Goal: Transaction & Acquisition: Purchase product/service

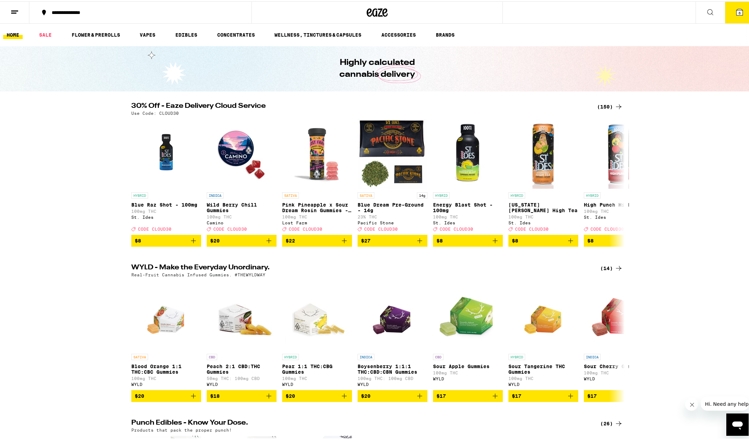
click at [735, 15] on icon at bounding box center [739, 11] width 8 height 8
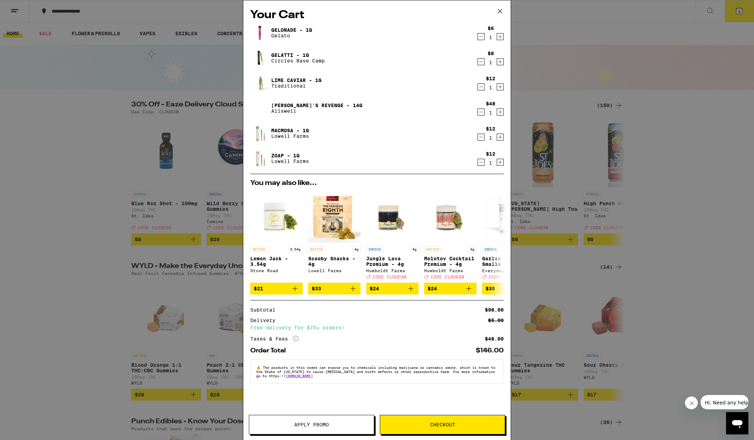
click at [481, 113] on icon "Decrement" at bounding box center [481, 112] width 6 height 8
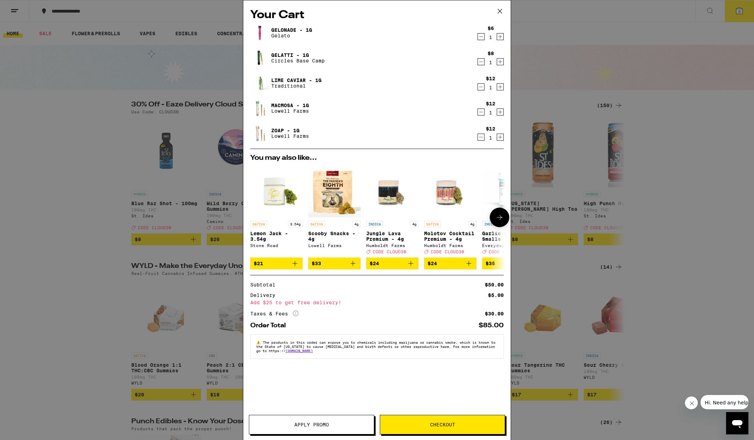
click at [501, 218] on icon at bounding box center [499, 217] width 8 height 8
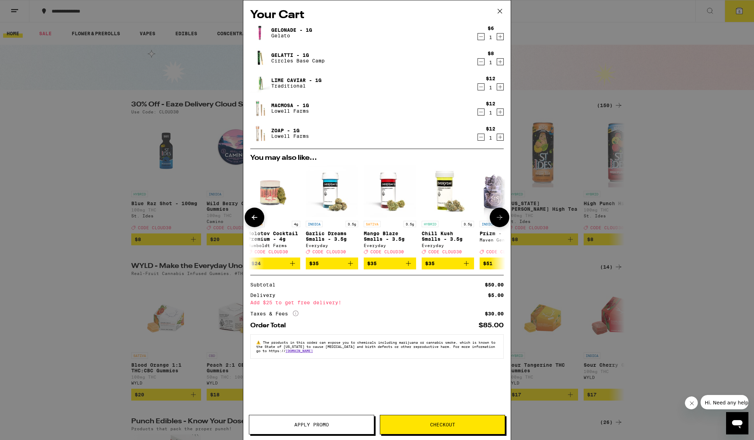
scroll to position [0, 177]
click at [501, 218] on icon at bounding box center [499, 217] width 8 height 8
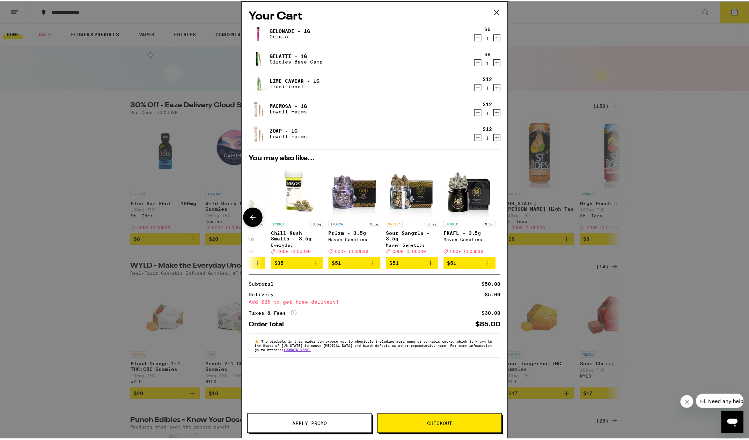
scroll to position [0, 326]
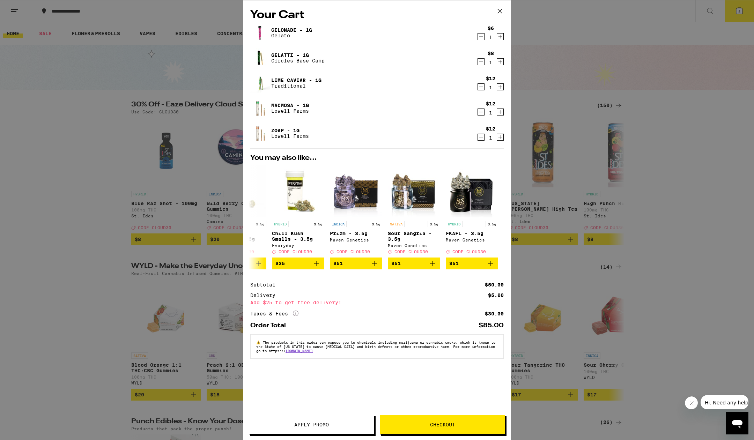
click at [82, 69] on div "Your Cart Gelonade - 1g Gelato $6 1 Gelatti - 1g Circles Base Camp $8 1 Lime Ca…" at bounding box center [377, 220] width 754 height 440
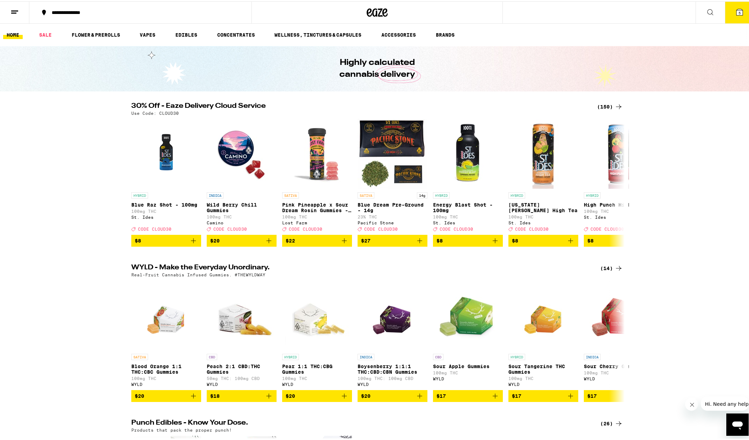
click at [706, 12] on icon at bounding box center [710, 11] width 8 height 8
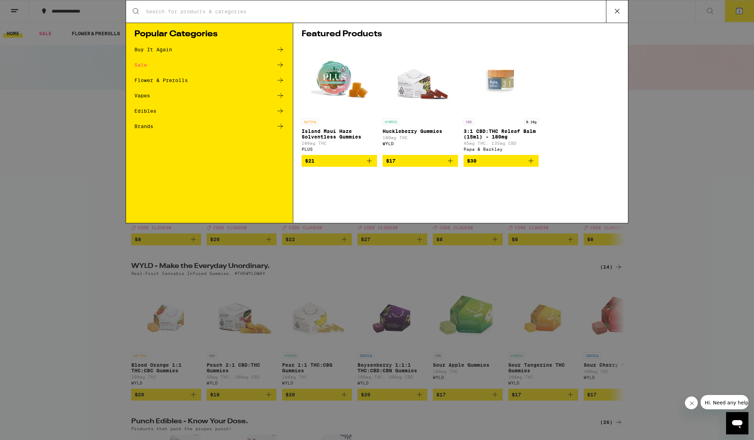
click at [177, 83] on div "Flower & Prerolls" at bounding box center [160, 80] width 53 height 5
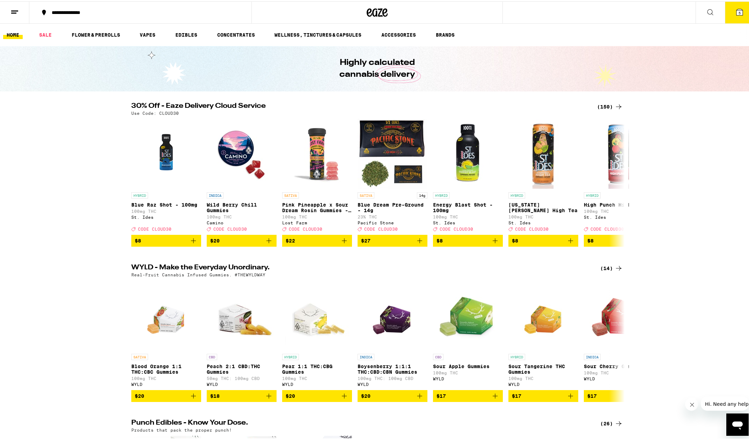
click at [698, 10] on button at bounding box center [709, 11] width 29 height 22
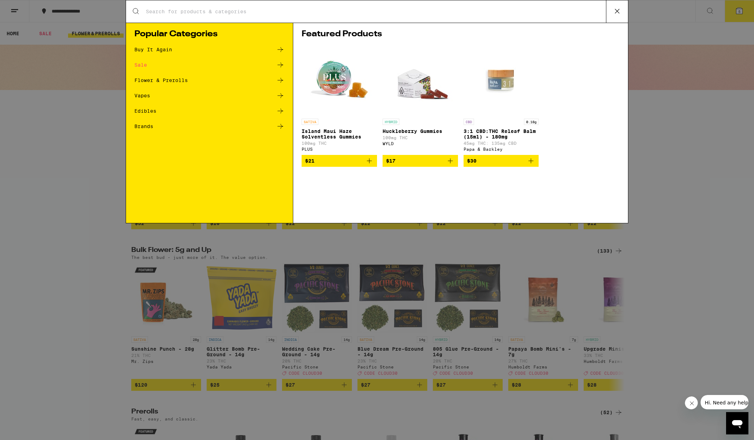
click at [176, 11] on input "Search for Products" at bounding box center [376, 11] width 461 height 6
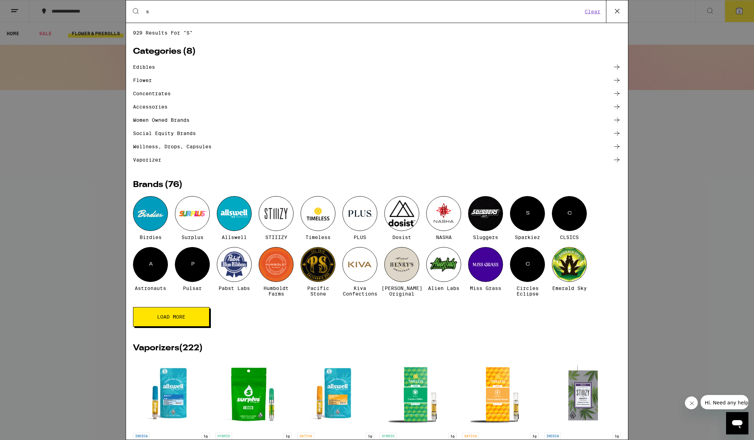
type input "sativa"
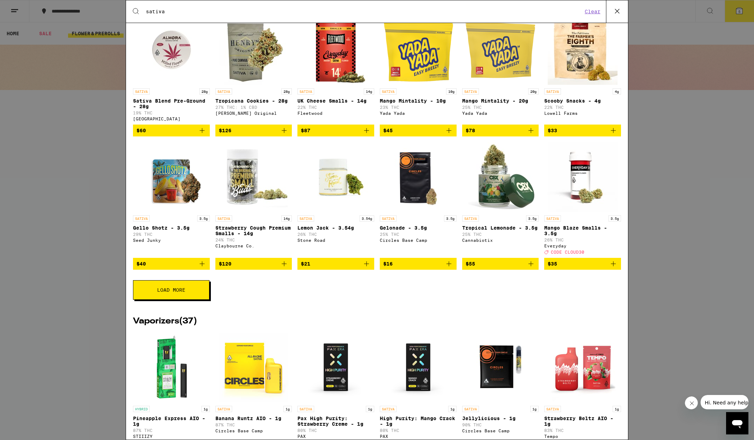
scroll to position [130, 0]
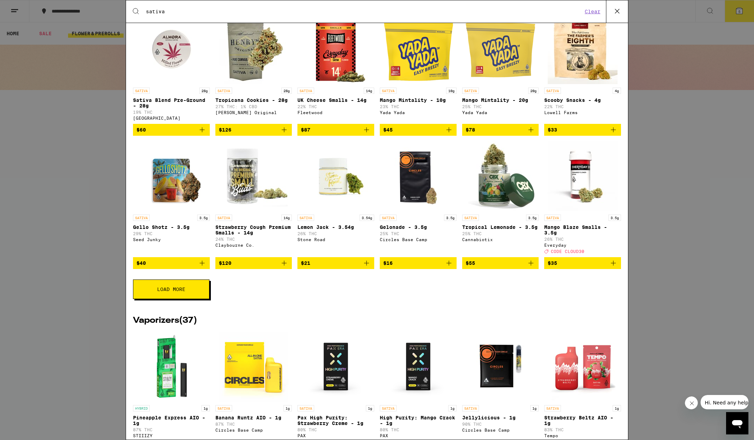
click at [184, 299] on button "Load More" at bounding box center [171, 290] width 76 height 20
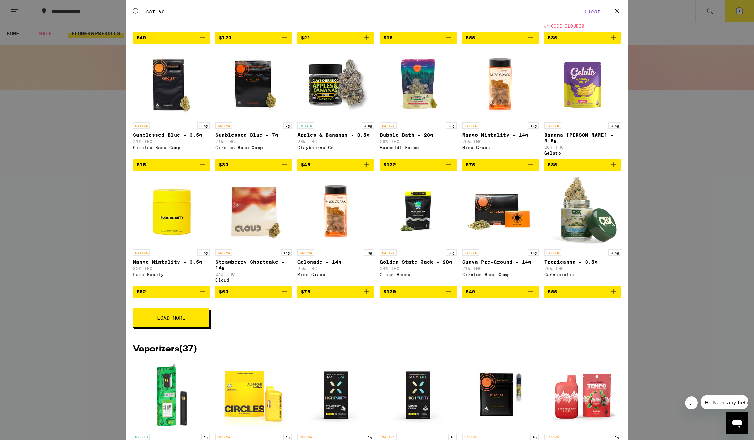
scroll to position [373, 0]
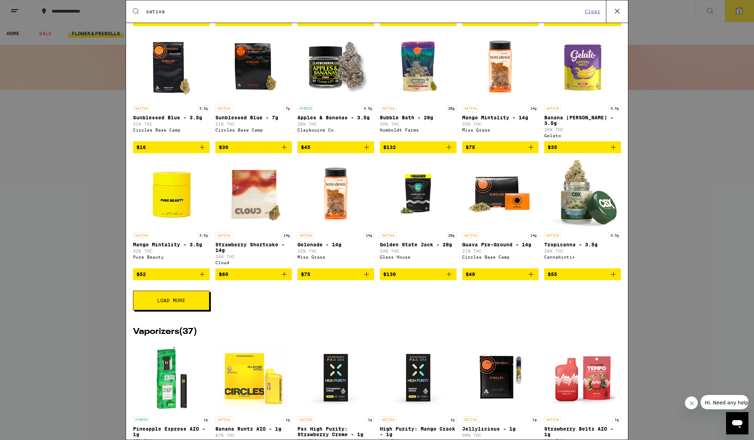
click at [182, 306] on button "Load More" at bounding box center [171, 301] width 76 height 20
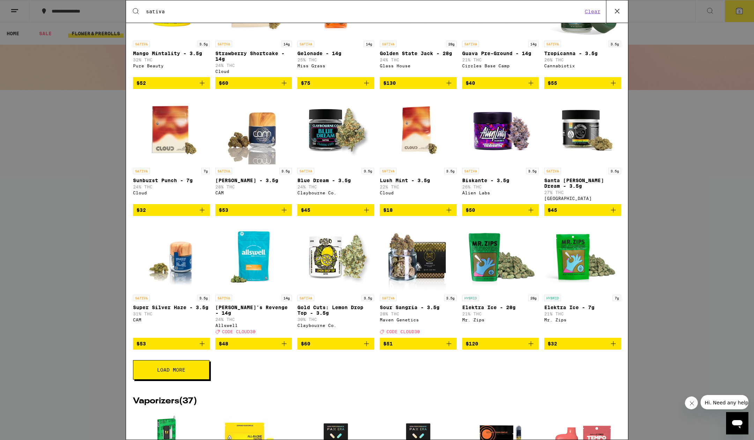
scroll to position [585, 0]
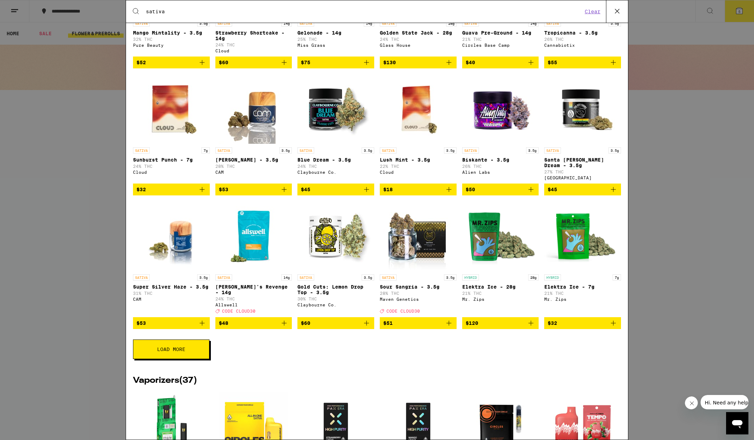
click at [181, 359] on button "Load More" at bounding box center [171, 350] width 76 height 20
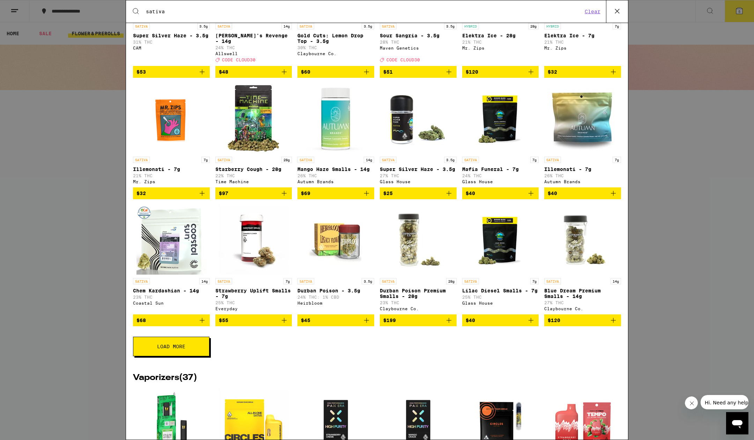
scroll to position [843, 0]
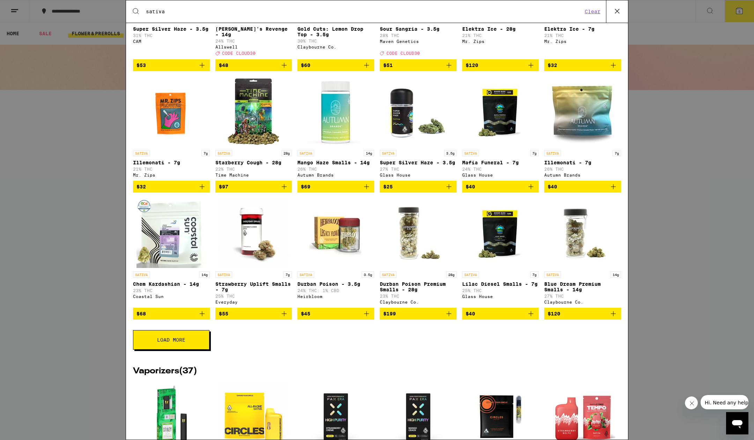
click at [163, 350] on button "Load More" at bounding box center [171, 340] width 76 height 20
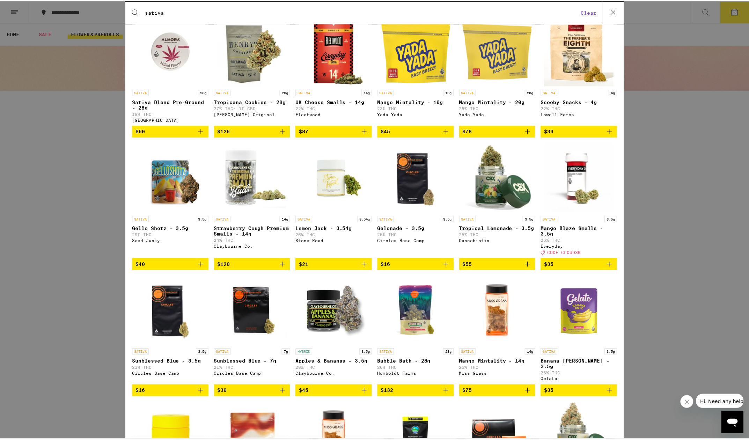
scroll to position [72, 0]
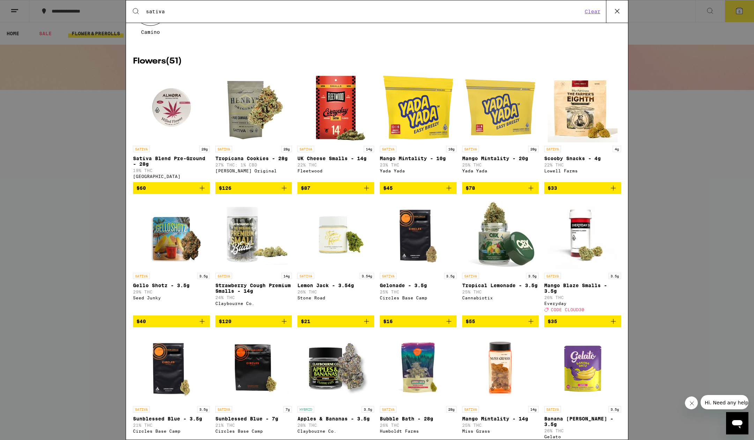
click at [616, 9] on icon at bounding box center [617, 11] width 10 height 10
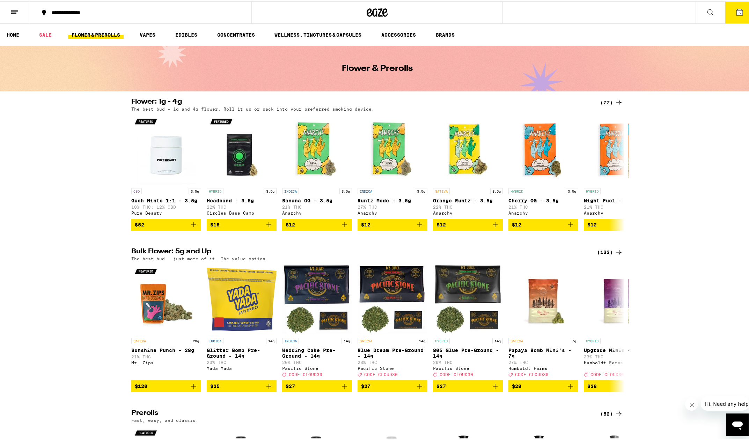
click at [71, 13] on div "**********" at bounding box center [143, 11] width 191 height 5
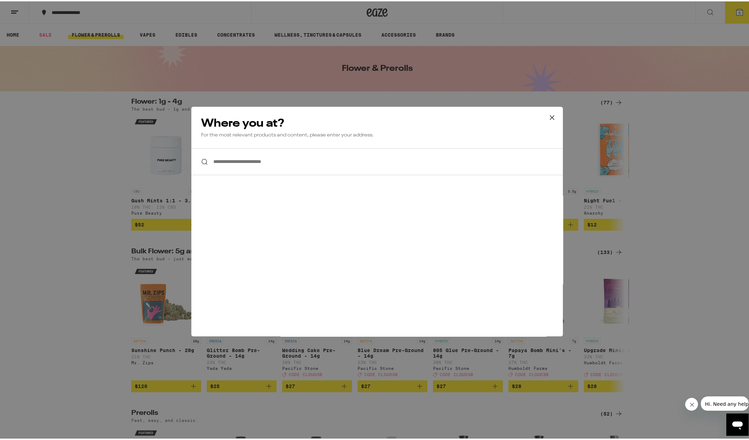
click at [547, 115] on icon at bounding box center [552, 116] width 10 height 10
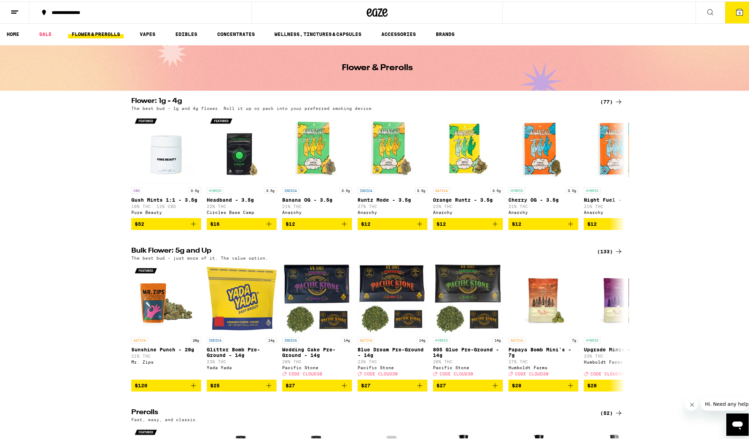
scroll to position [56, 0]
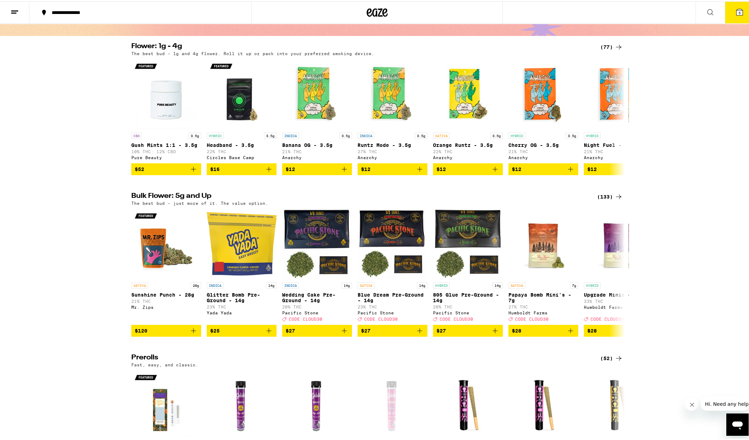
click at [735, 15] on icon at bounding box center [739, 11] width 8 height 8
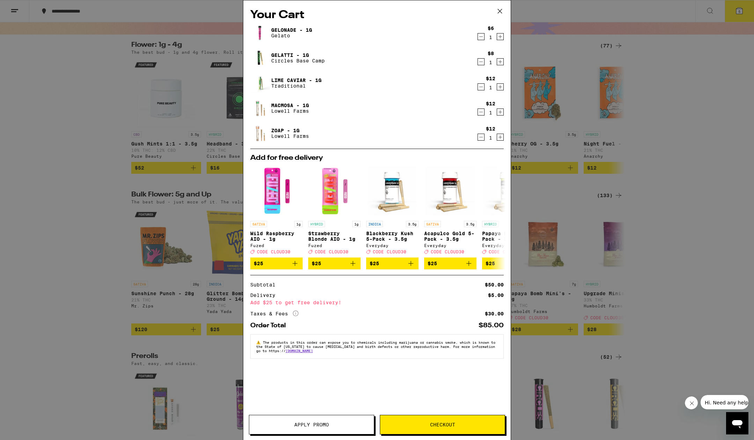
click at [40, 289] on div "Your Cart Gelonade - 1g Gelato $6 1 Gelatti - 1g Circles Base Camp $8 1 Lime Ca…" at bounding box center [377, 220] width 754 height 440
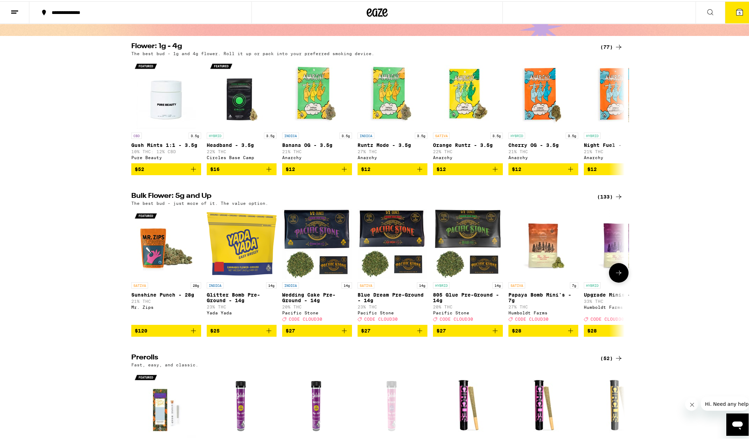
click at [607, 253] on img "Open page for Upgrade Minis - 7g from Humboldt Farms" at bounding box center [619, 243] width 70 height 70
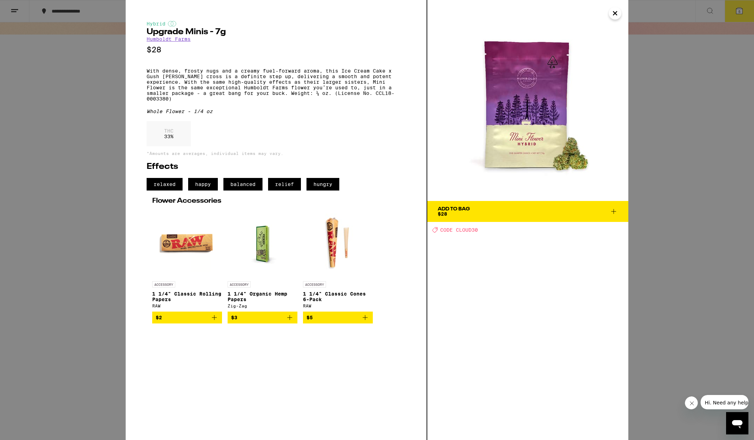
click at [614, 12] on icon "Close" at bounding box center [614, 13] width 3 height 3
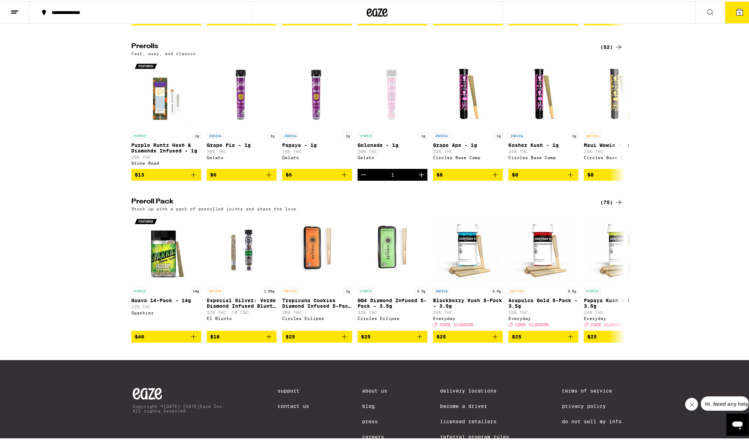
scroll to position [355, 0]
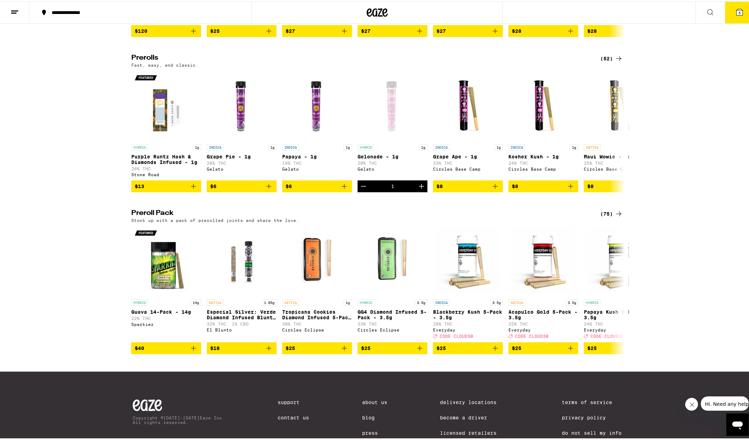
click at [602, 217] on div "(75)" at bounding box center [611, 212] width 23 height 8
click at [614, 217] on icon at bounding box center [618, 212] width 8 height 8
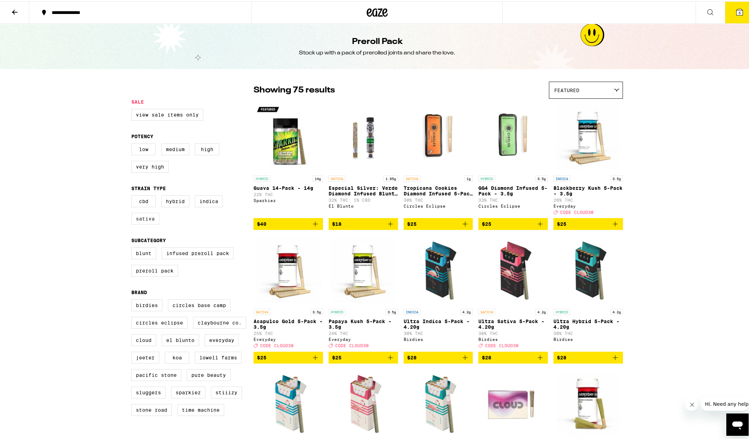
click at [140, 223] on label "Sativa" at bounding box center [145, 218] width 28 height 12
click at [133, 196] on input "Sativa" at bounding box center [133, 195] width 0 height 0
checkbox input "true"
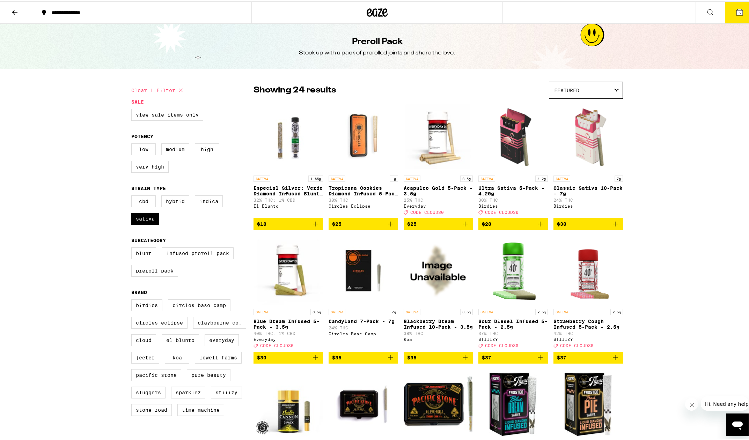
click at [15, 16] on button at bounding box center [14, 11] width 29 height 22
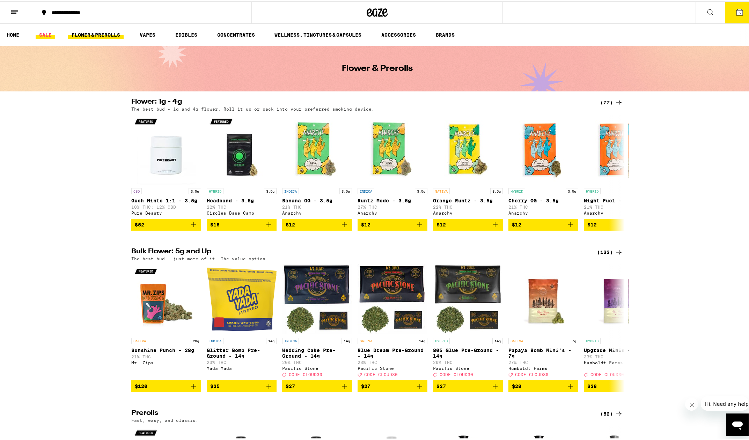
click at [46, 34] on link "SALE" at bounding box center [46, 33] width 20 height 8
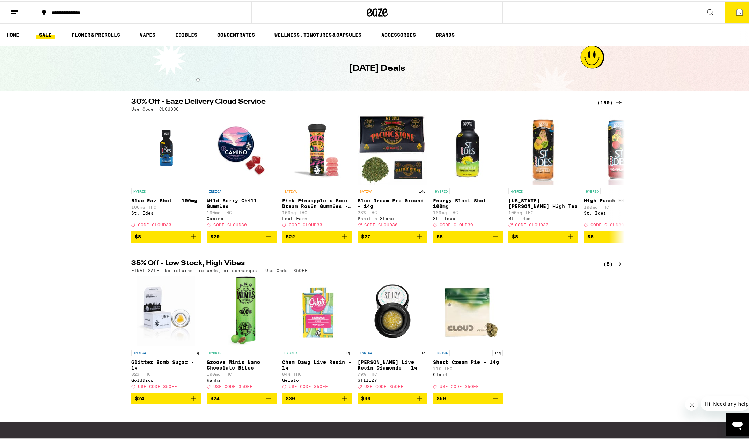
click at [606, 104] on div "(150)" at bounding box center [610, 101] width 26 height 8
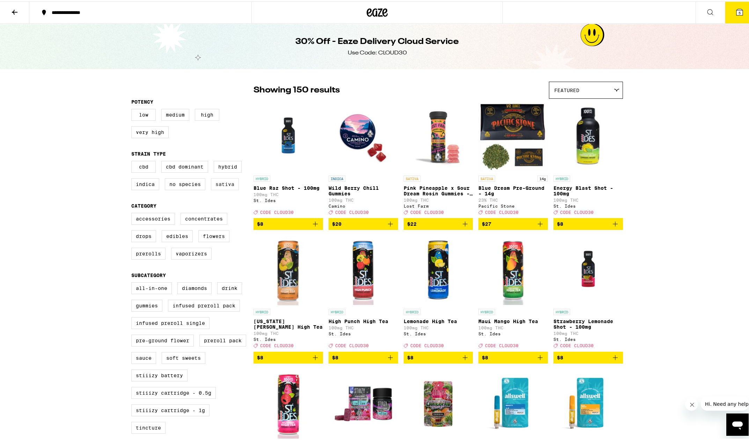
click at [229, 185] on label "Sativa" at bounding box center [225, 183] width 28 height 12
click at [133, 161] on input "Sativa" at bounding box center [133, 161] width 0 height 0
checkbox input "true"
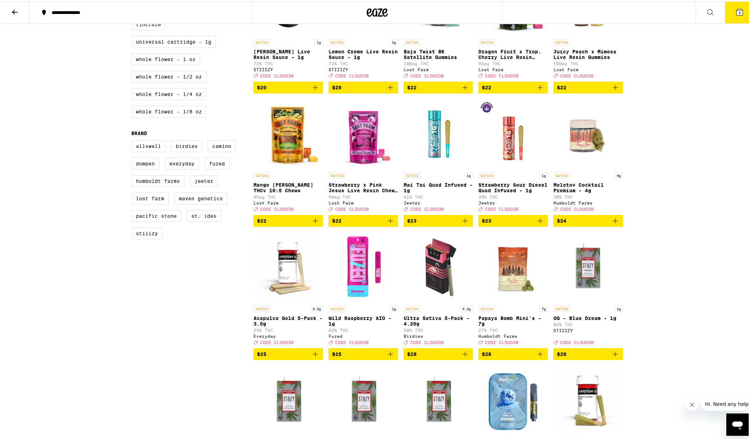
scroll to position [458, 0]
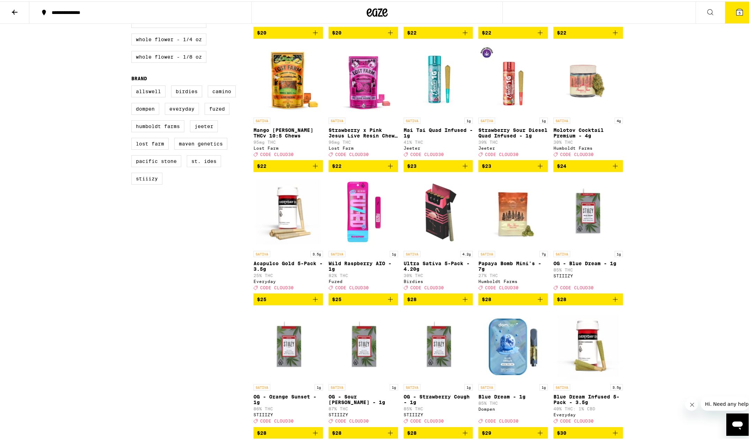
click at [437, 227] on img "Open page for Ultra Sativa 5-Pack - 4.20g from Birdies" at bounding box center [438, 211] width 69 height 70
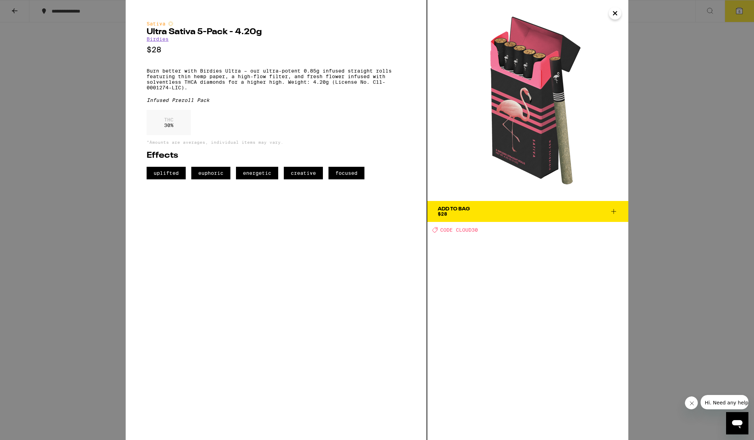
click at [6, 14] on div "Sativa Ultra Sativa 5-Pack - 4.20g Birdies $28 Burn better with Birdies Ultra –…" at bounding box center [377, 220] width 754 height 440
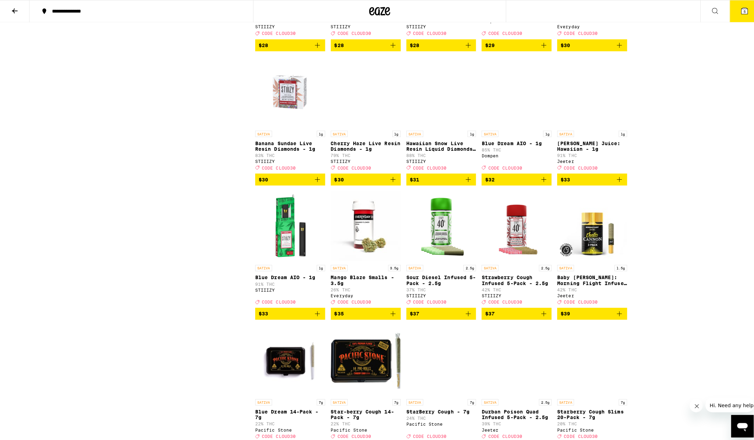
scroll to position [1088, 0]
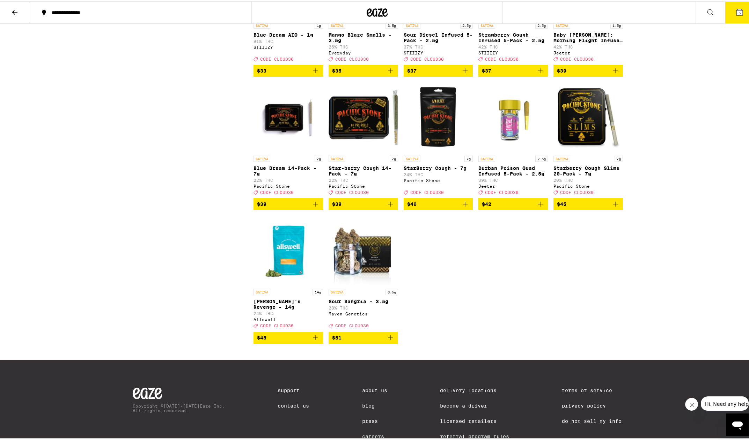
click at [278, 341] on span "$48" at bounding box center [288, 336] width 62 height 8
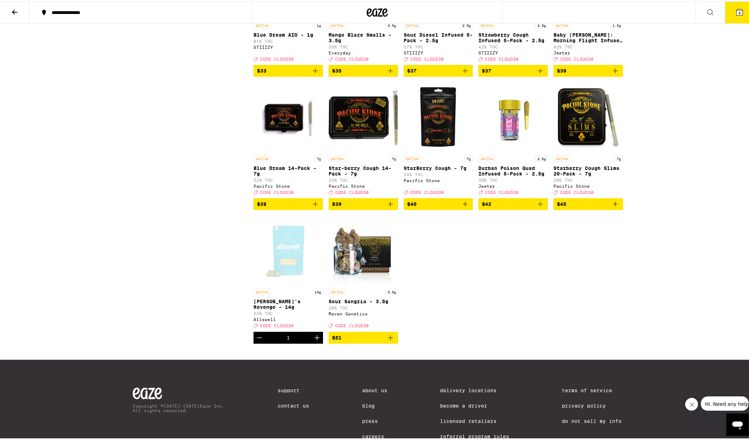
click at [738, 11] on span "6" at bounding box center [739, 11] width 2 height 4
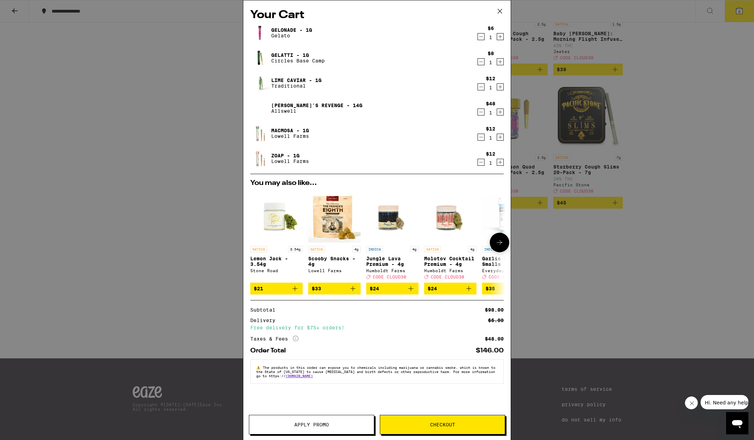
click at [266, 293] on span "$21" at bounding box center [276, 289] width 45 height 8
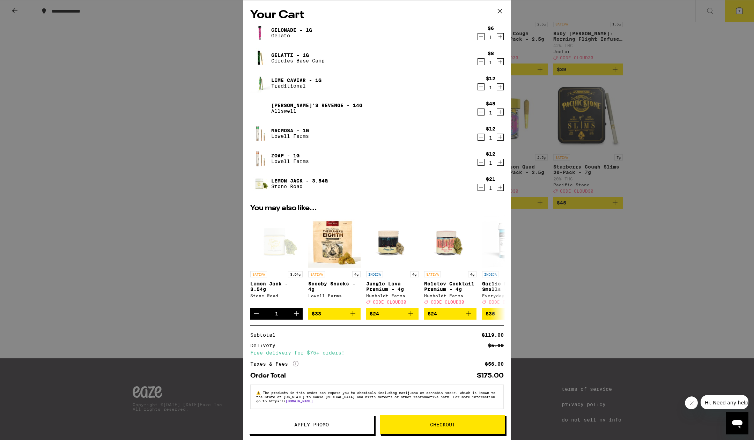
click at [478, 112] on icon "Decrement" at bounding box center [481, 112] width 6 height 8
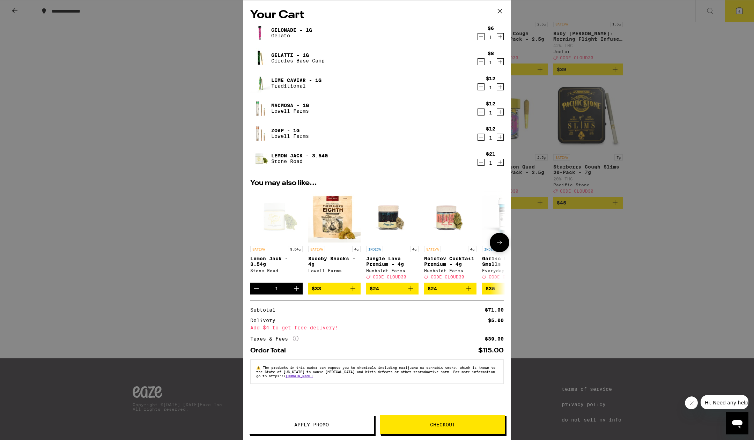
click at [496, 245] on icon at bounding box center [499, 242] width 8 height 8
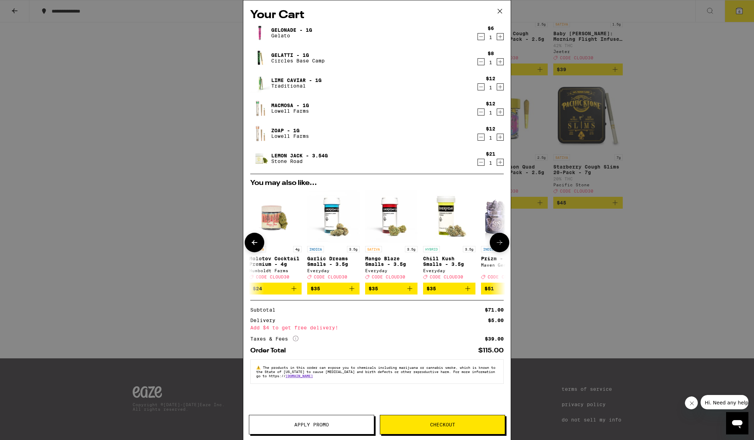
scroll to position [0, 177]
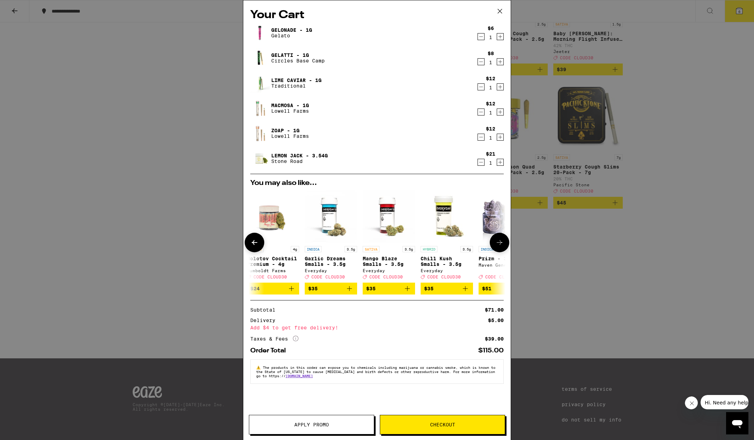
click at [496, 245] on icon at bounding box center [499, 242] width 8 height 8
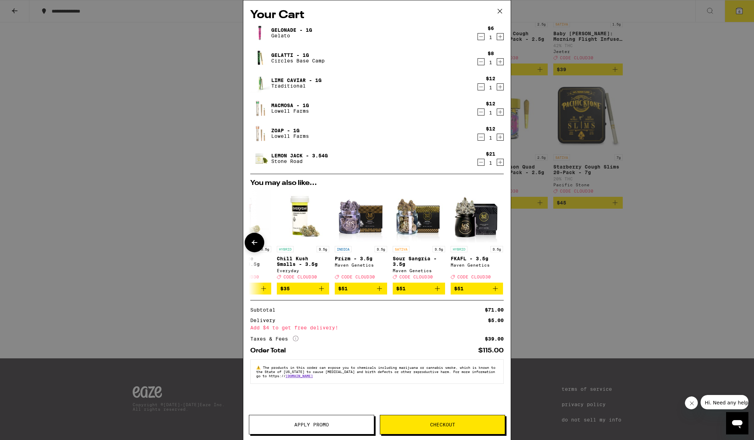
scroll to position [0, 326]
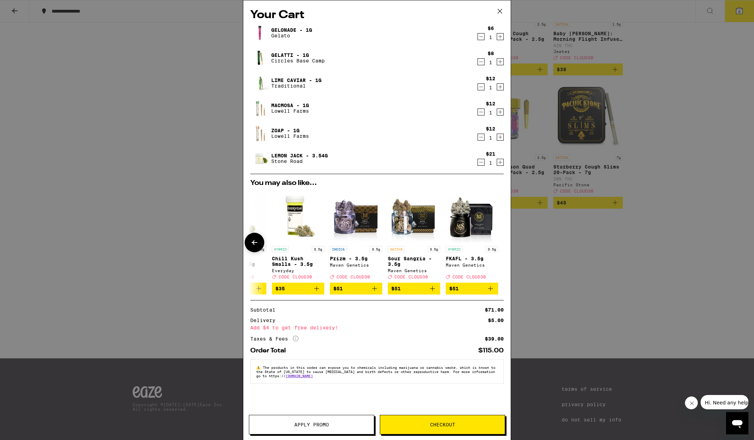
click at [252, 243] on icon at bounding box center [254, 242] width 8 height 8
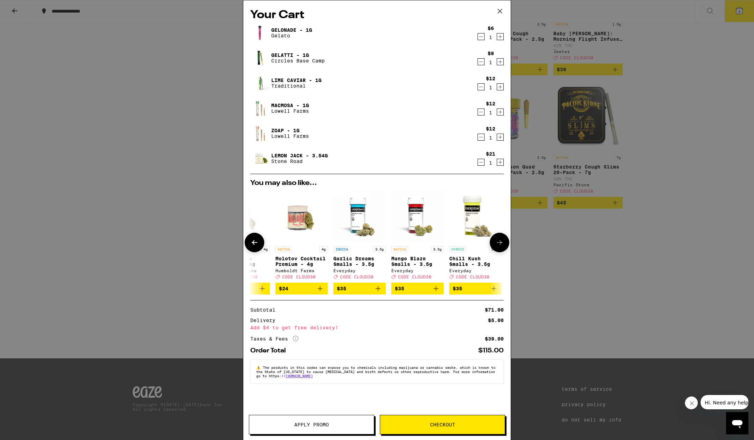
click at [252, 243] on icon at bounding box center [254, 242] width 8 height 8
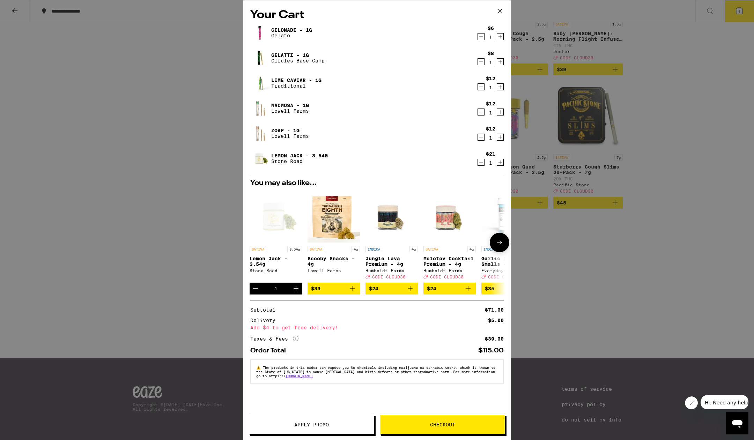
scroll to position [0, 0]
click at [479, 163] on icon "Decrement" at bounding box center [481, 162] width 6 height 8
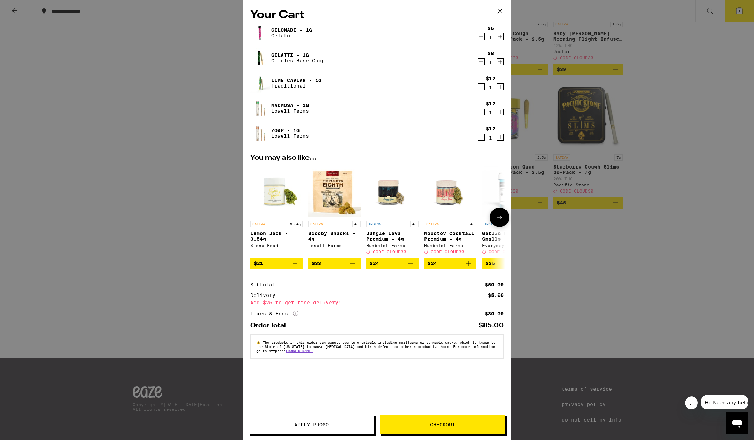
click at [354, 266] on icon "Add to bag" at bounding box center [353, 263] width 5 height 5
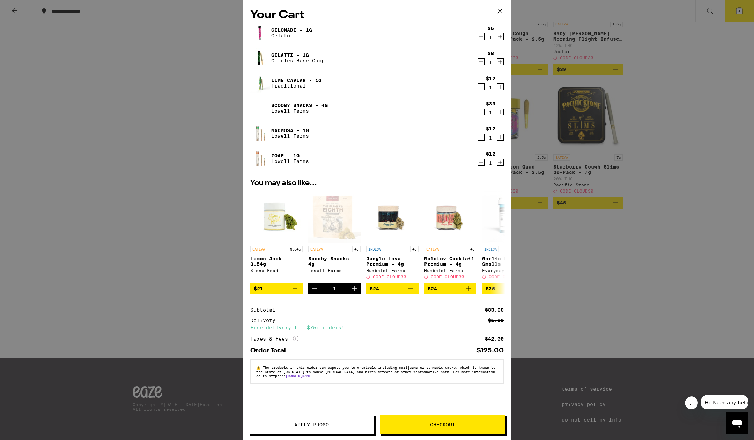
click at [452, 423] on span "Checkout" at bounding box center [442, 424] width 25 height 5
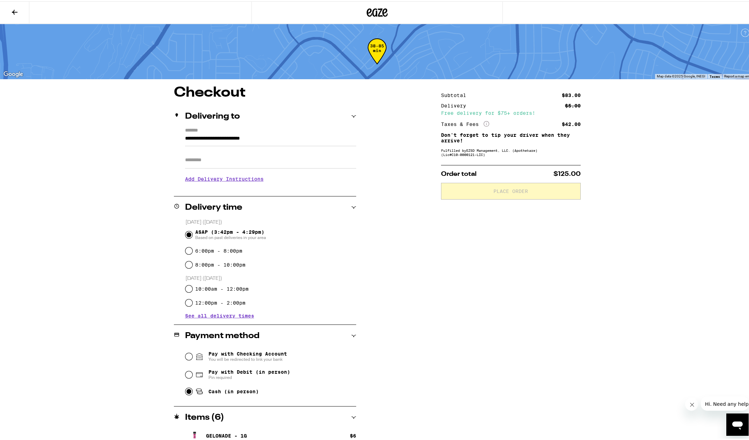
click at [185, 392] on input "Cash (in person)" at bounding box center [188, 390] width 7 height 7
radio input "true"
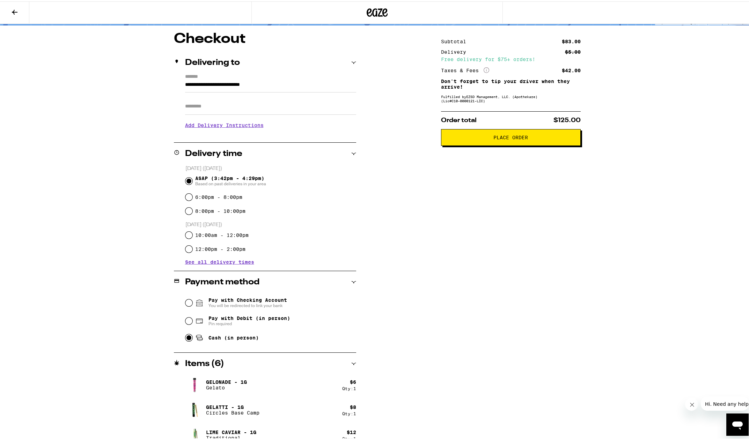
scroll to position [55, 0]
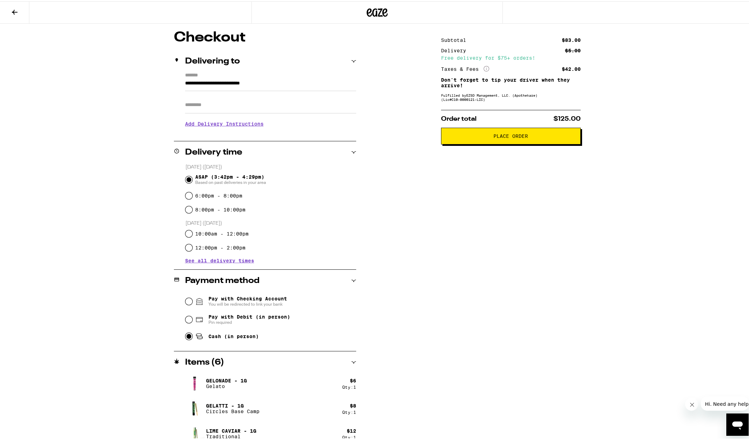
click at [508, 137] on span "Place Order" at bounding box center [510, 134] width 35 height 5
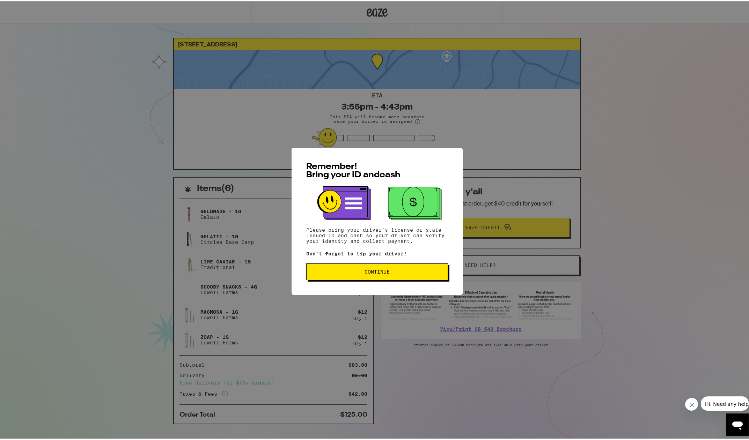
click at [379, 270] on span "Continue" at bounding box center [376, 270] width 25 height 5
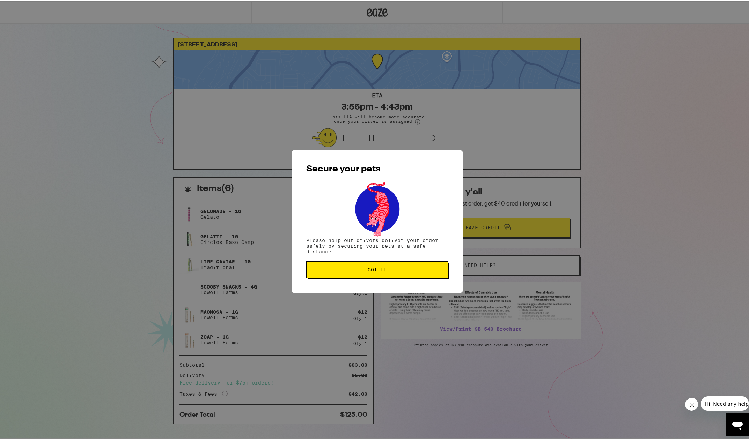
click at [376, 267] on span "Got it" at bounding box center [377, 268] width 19 height 5
